Goal: Information Seeking & Learning: Learn about a topic

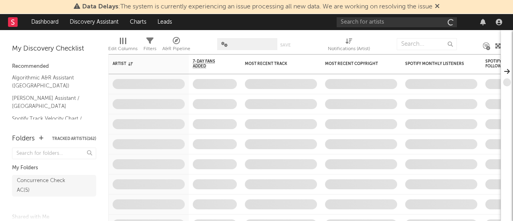
click at [440, 7] on icon at bounding box center [437, 6] width 5 height 6
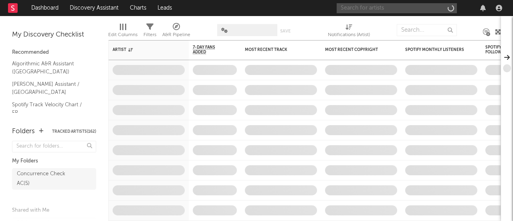
click at [429, 9] on input "text" at bounding box center [397, 8] width 120 height 10
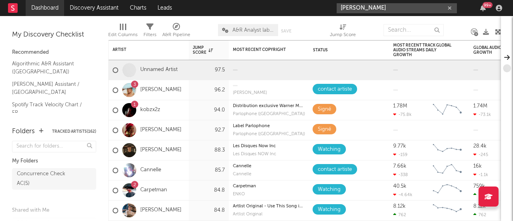
type input "[PERSON_NAME]"
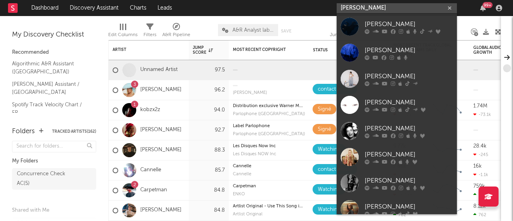
drag, startPoint x: 366, startPoint y: 8, endPoint x: 300, endPoint y: 8, distance: 66.6
click at [300, 8] on nav "Dashboard Discovery Assistant Charts Leads [PERSON_NAME] 99 +" at bounding box center [256, 8] width 513 height 16
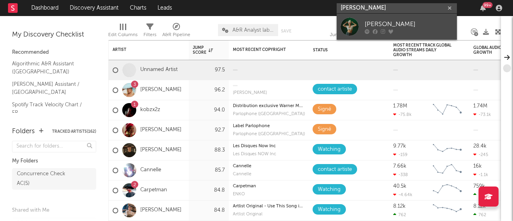
type input "[PERSON_NAME]"
click at [396, 22] on div "[PERSON_NAME]" at bounding box center [409, 24] width 88 height 10
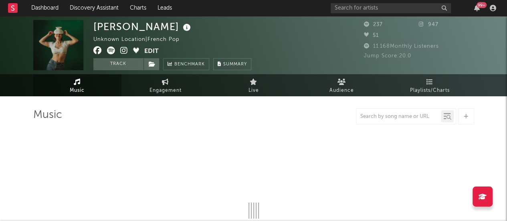
select select "1w"
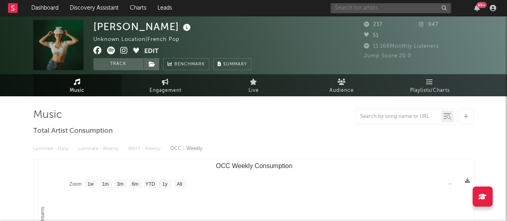
click at [373, 2] on div "99 +" at bounding box center [415, 8] width 168 height 16
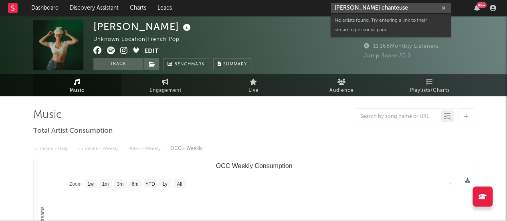
click at [344, 8] on input "[PERSON_NAME] chanteuse" at bounding box center [391, 8] width 120 height 10
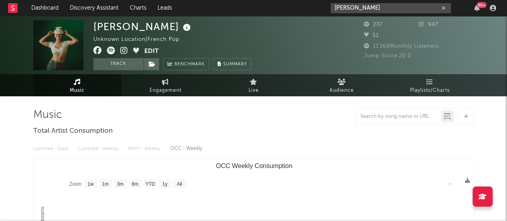
click at [385, 4] on input "[PERSON_NAME]" at bounding box center [391, 8] width 120 height 10
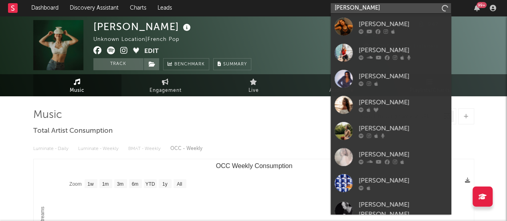
type input "[PERSON_NAME]"
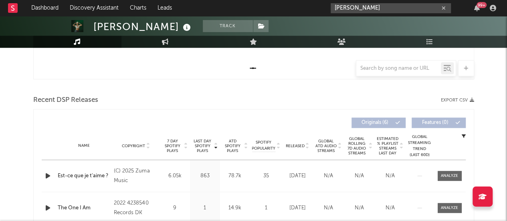
drag, startPoint x: 359, startPoint y: 7, endPoint x: 306, endPoint y: 8, distance: 52.9
click at [306, 8] on nav "Dashboard Discovery Assistant Charts Leads [PERSON_NAME] 99 +" at bounding box center [253, 8] width 507 height 16
